Goal: Find specific page/section: Find specific page/section

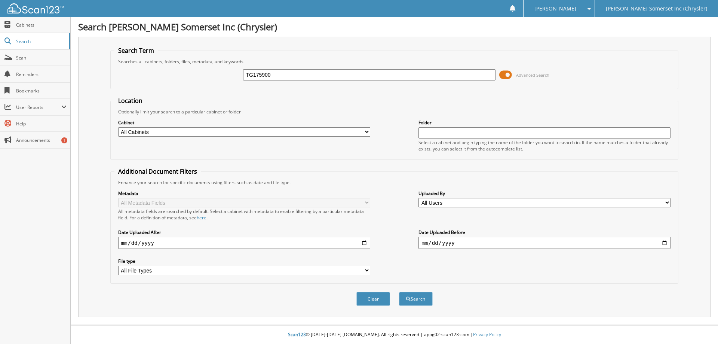
type input "TG175900"
click at [399, 292] on button "Search" at bounding box center [416, 299] width 34 height 14
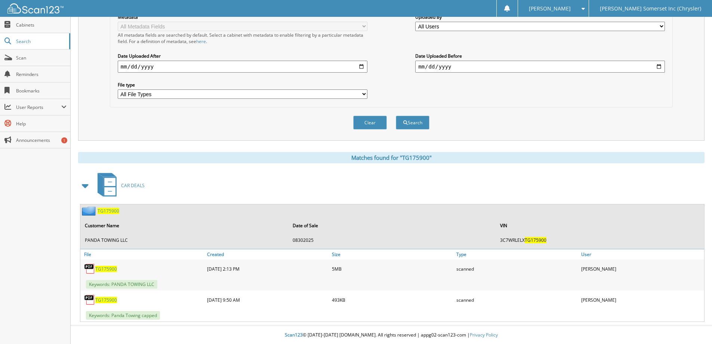
scroll to position [177, 0]
click at [102, 268] on span "TG175900" at bounding box center [106, 268] width 22 height 6
